Goal: Task Accomplishment & Management: Manage account settings

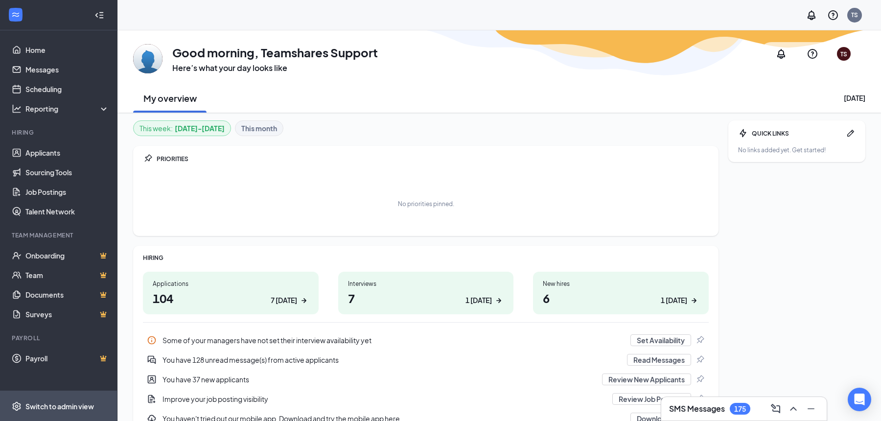
click at [58, 409] on div "Switch to admin view" at bounding box center [59, 406] width 69 height 10
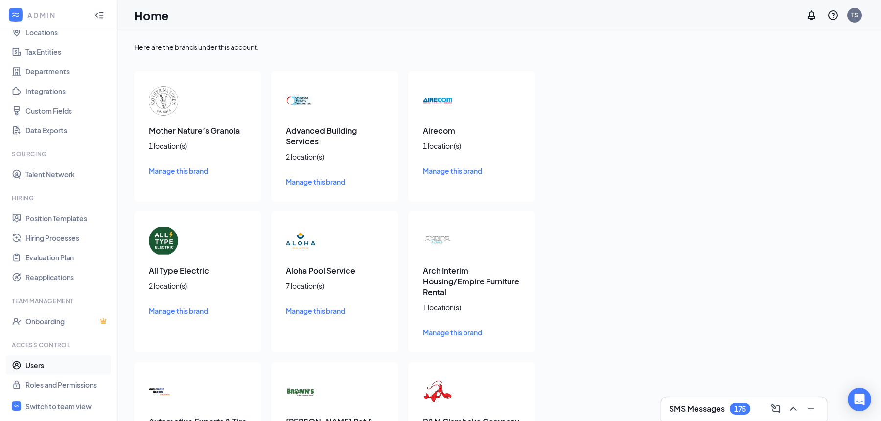
scroll to position [69, 0]
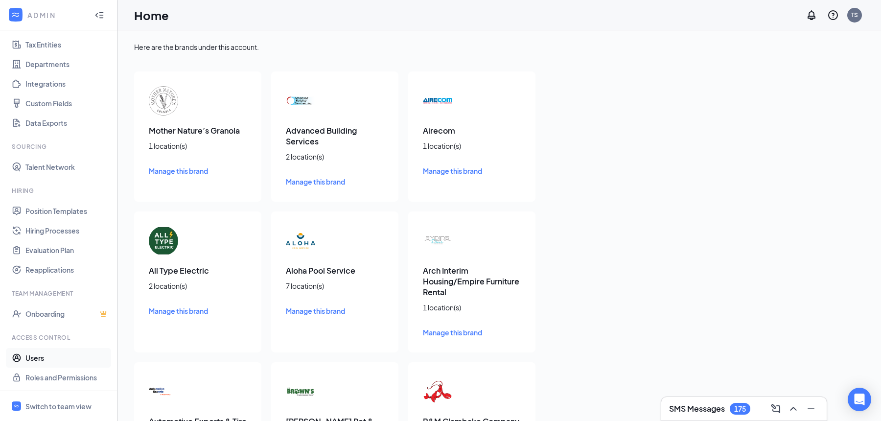
click at [52, 359] on link "Users" at bounding box center [67, 358] width 84 height 20
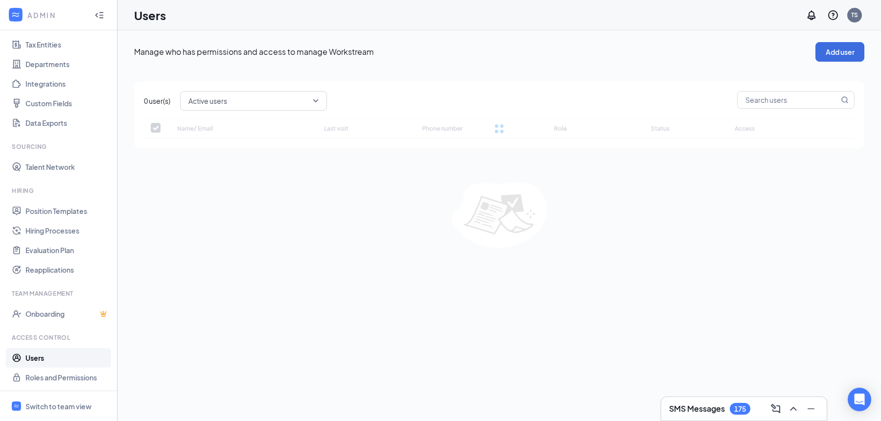
checkbox input "false"
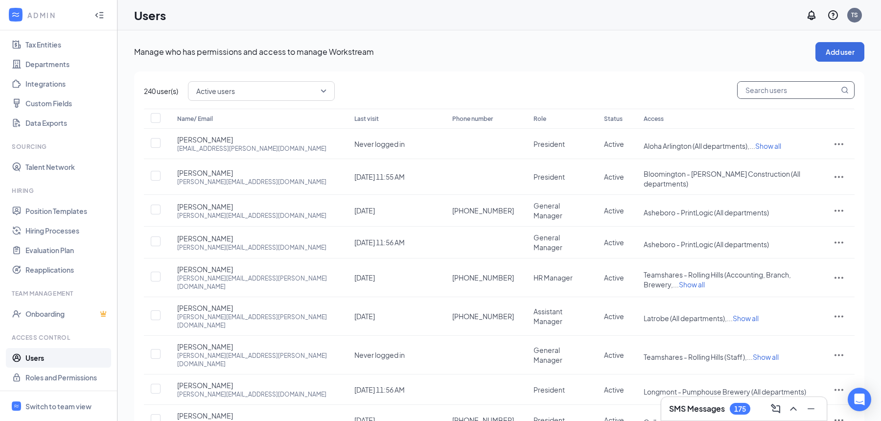
click at [753, 91] on input "text" at bounding box center [788, 90] width 101 height 17
type input "[PERSON_NAME]"
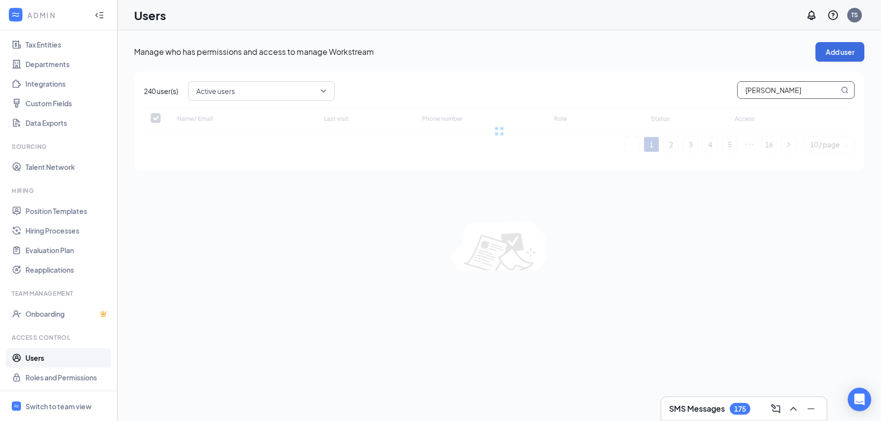
checkbox input "false"
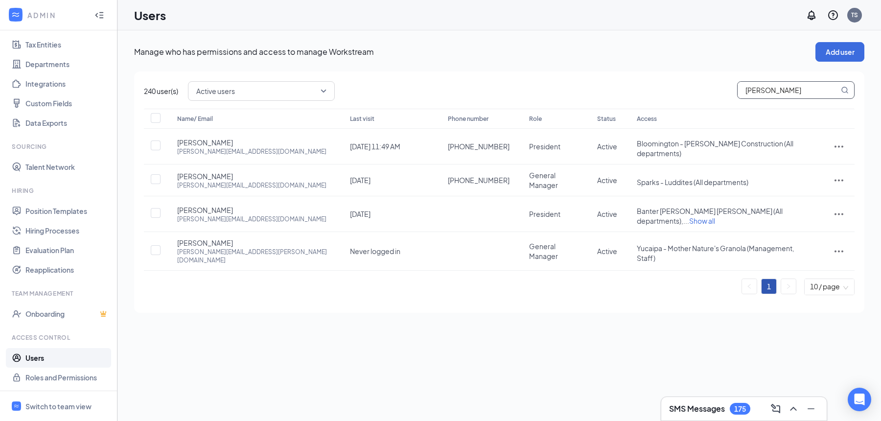
type input "[PERSON_NAME]"
click at [840, 174] on icon "ActionsIcon" at bounding box center [839, 180] width 12 height 12
click at [813, 194] on span "Edit user" at bounding box center [807, 193] width 61 height 11
type input "[PHONE_NUMBER]"
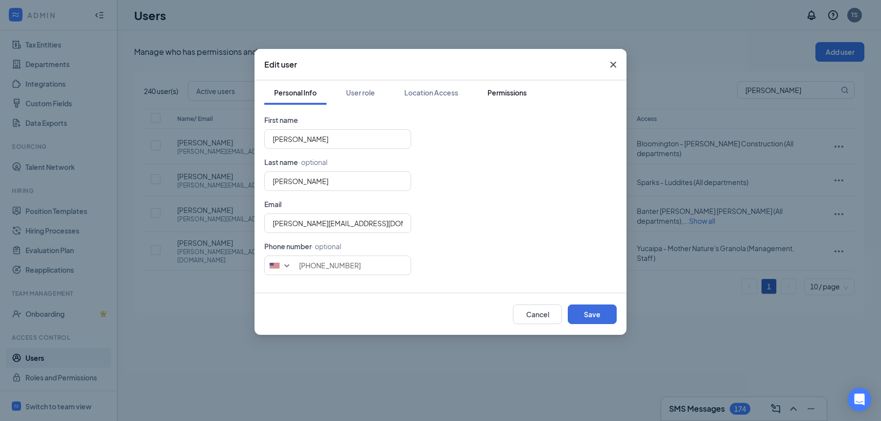
click at [509, 91] on div "Permissions" at bounding box center [507, 93] width 39 height 10
